Goal: Task Accomplishment & Management: Manage account settings

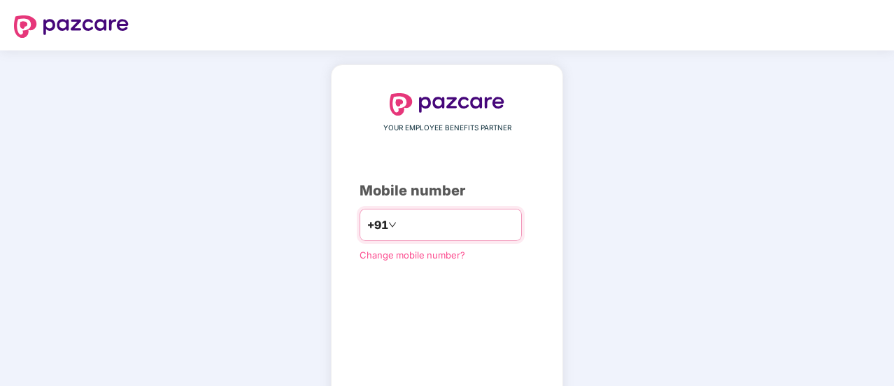
click at [425, 221] on input "number" at bounding box center [457, 224] width 115 height 22
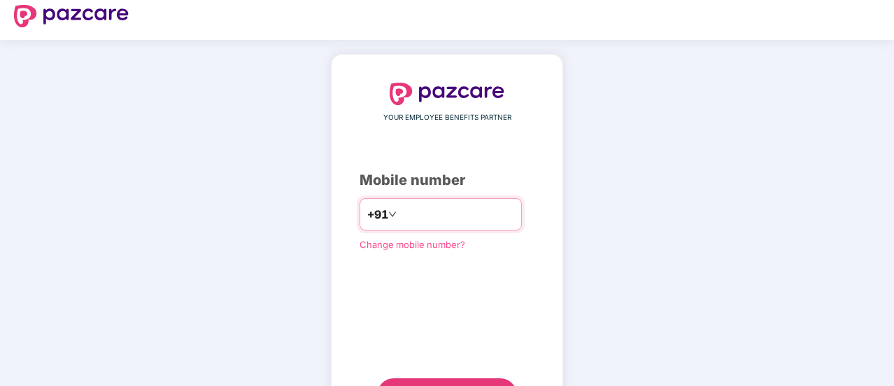
scroll to position [7, 0]
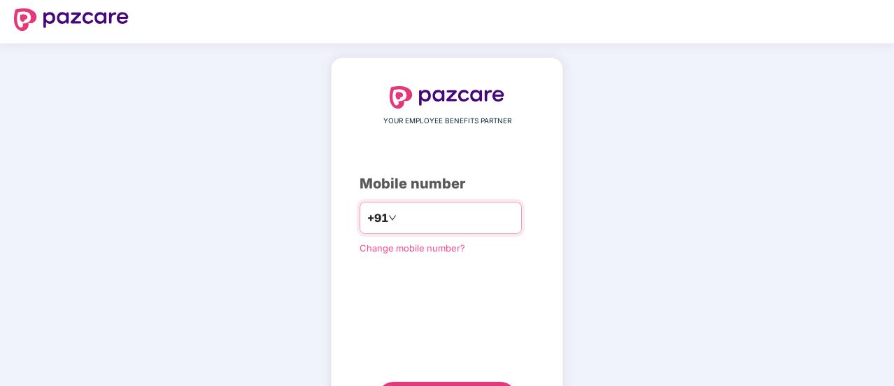
click at [402, 217] on input "number" at bounding box center [457, 217] width 115 height 22
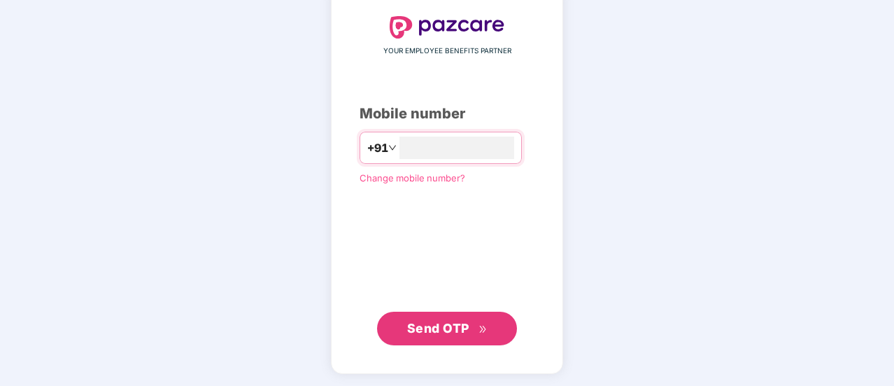
type input "**********"
click at [424, 321] on span "Send OTP" at bounding box center [438, 327] width 62 height 15
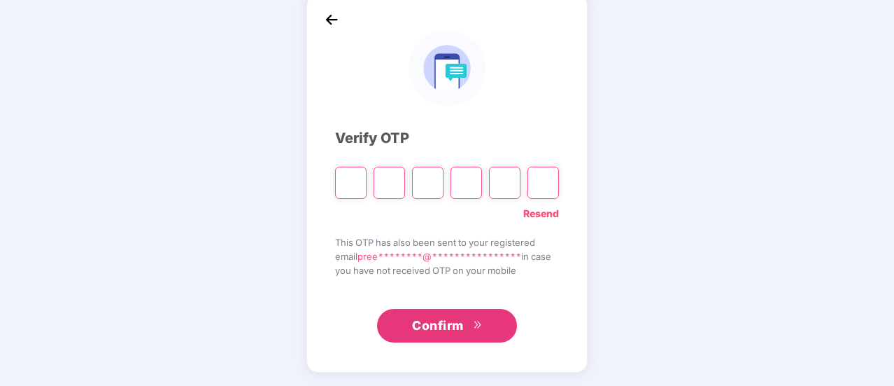
scroll to position [70, 0]
click at [345, 187] on input "Please enter verification code. Digit 1" at bounding box center [350, 183] width 31 height 32
type input "*"
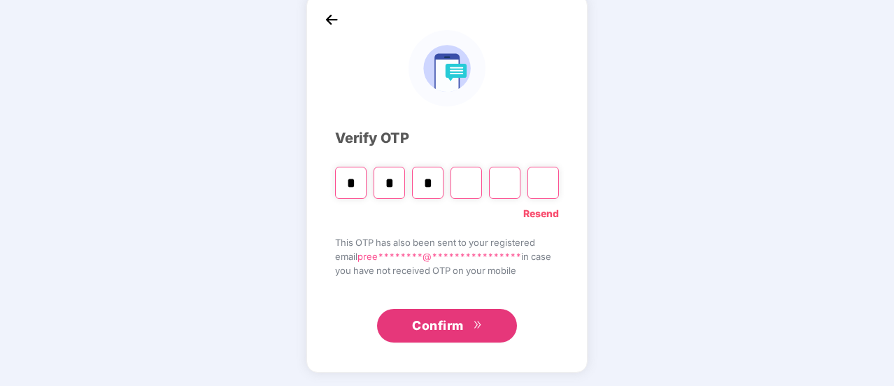
type input "*"
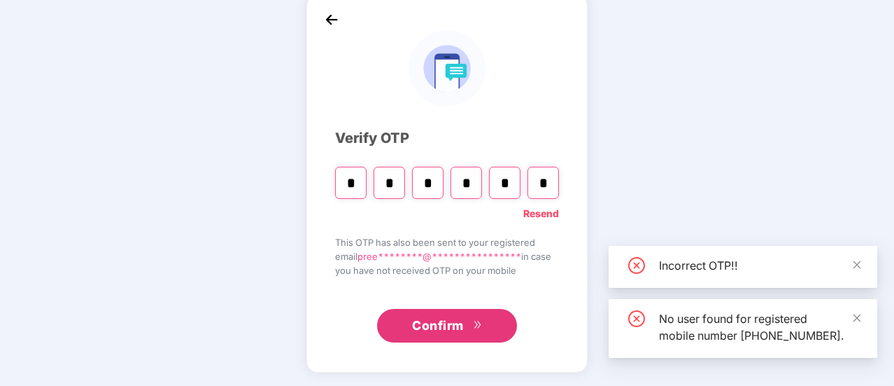
type input "*"
click at [436, 331] on span "Confirm" at bounding box center [438, 326] width 52 height 20
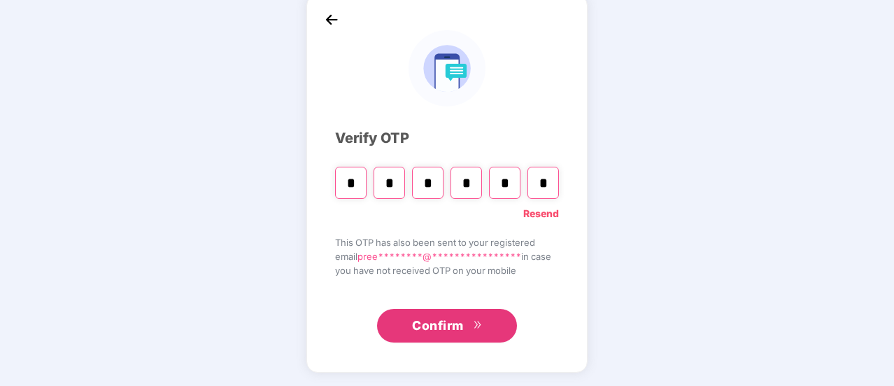
click at [430, 330] on span "Confirm" at bounding box center [438, 326] width 52 height 20
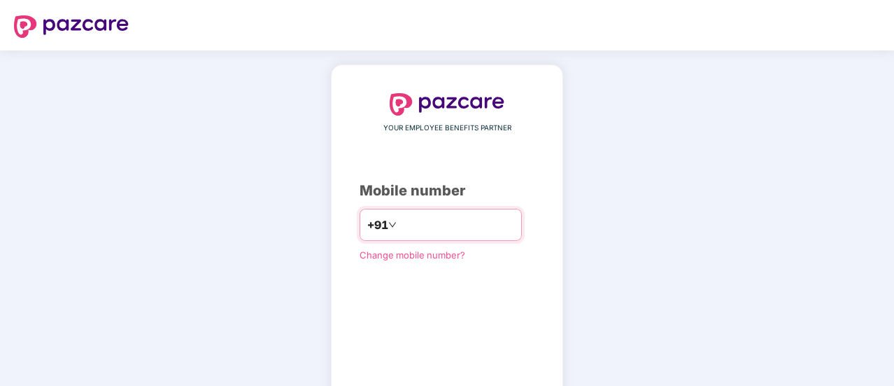
click at [406, 232] on input "number" at bounding box center [457, 224] width 115 height 22
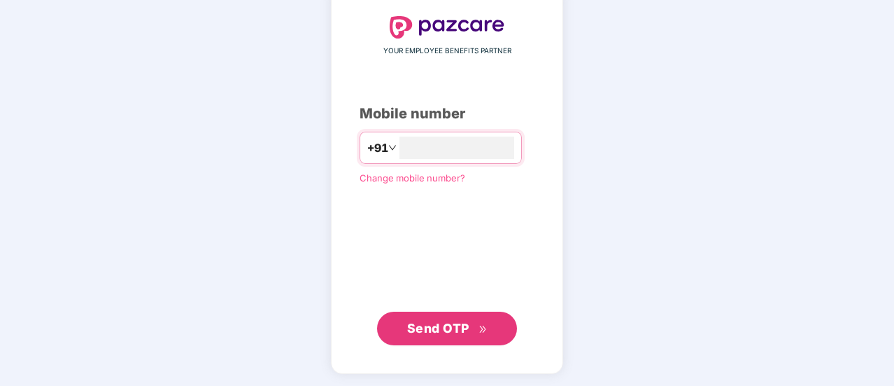
type input "**********"
click at [420, 330] on span "Send OTP" at bounding box center [438, 327] width 62 height 15
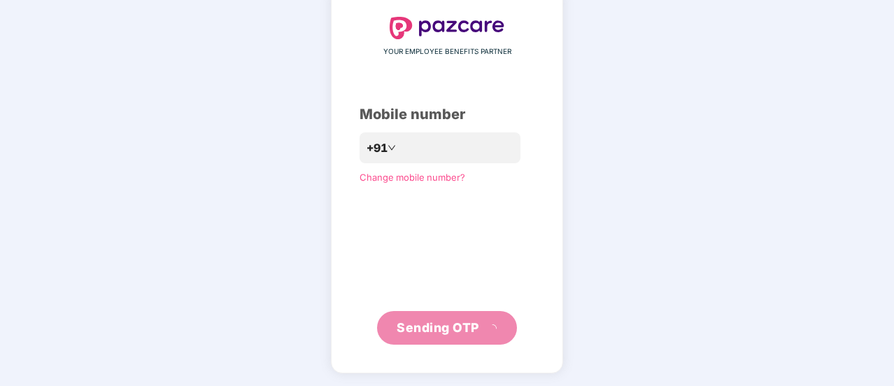
scroll to position [70, 0]
